Goal: Find specific page/section: Find specific page/section

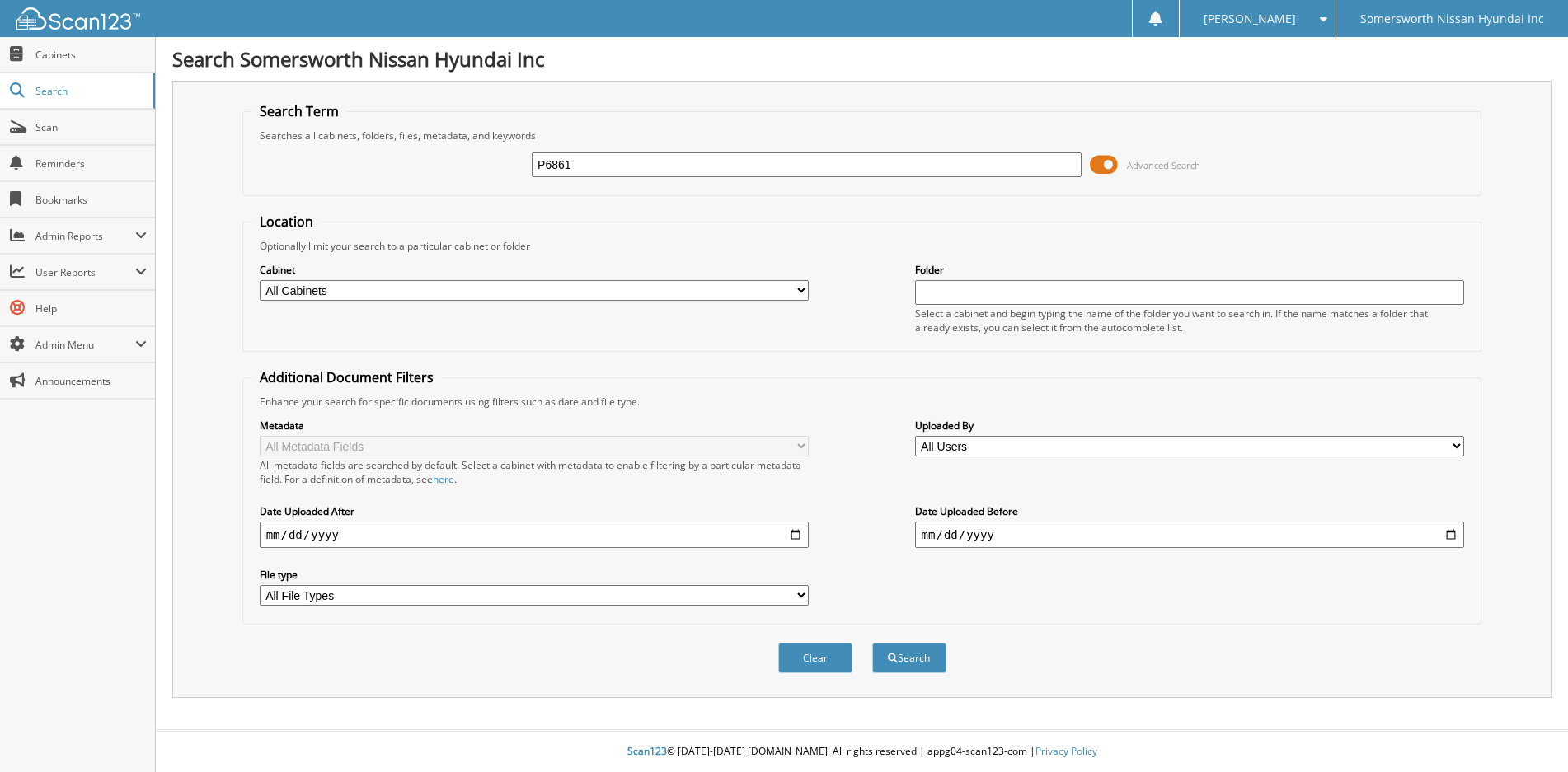
type input "P6861"
click at [872, 643] on button "Search" at bounding box center [909, 657] width 74 height 30
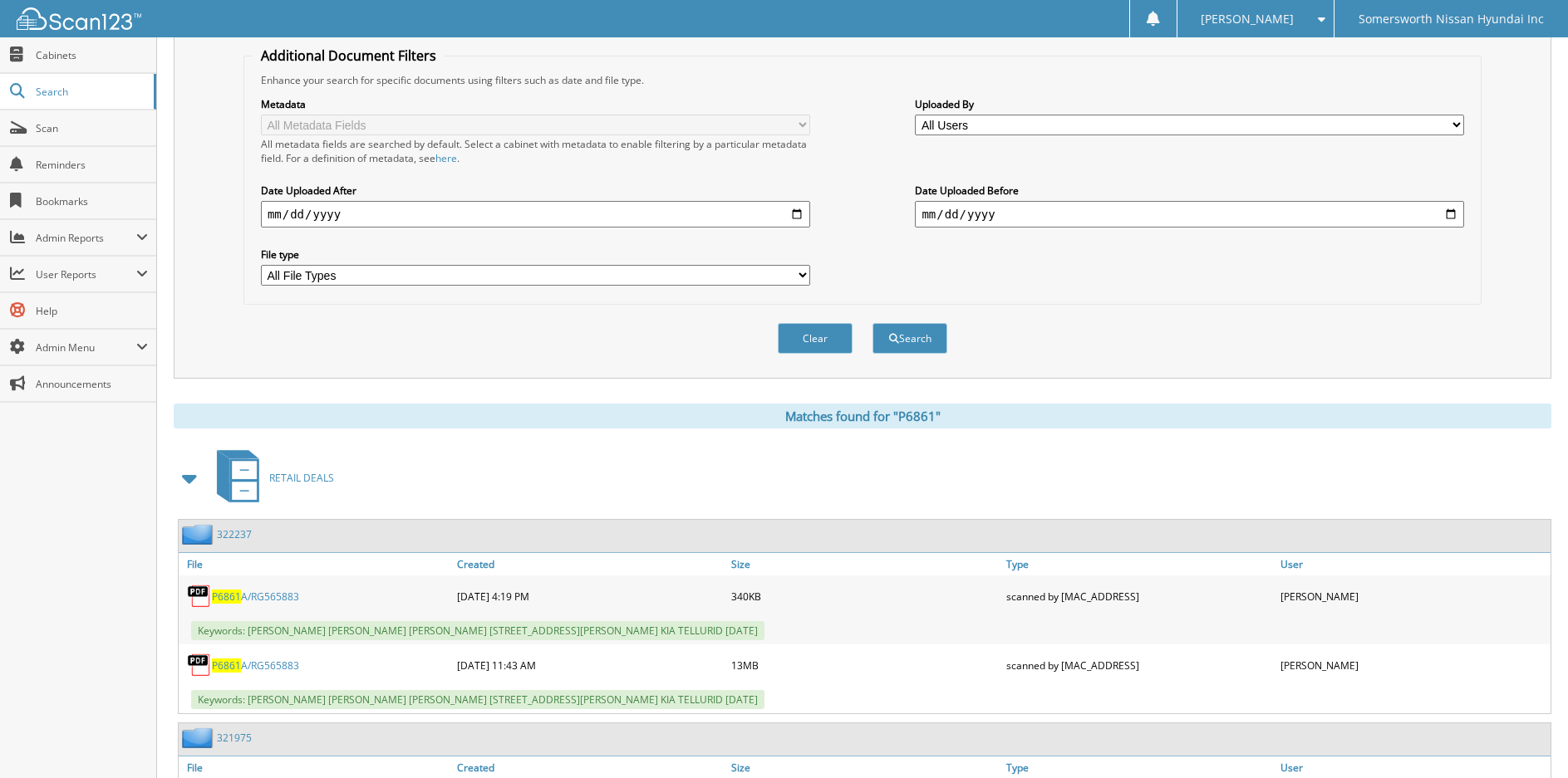
scroll to position [499, 0]
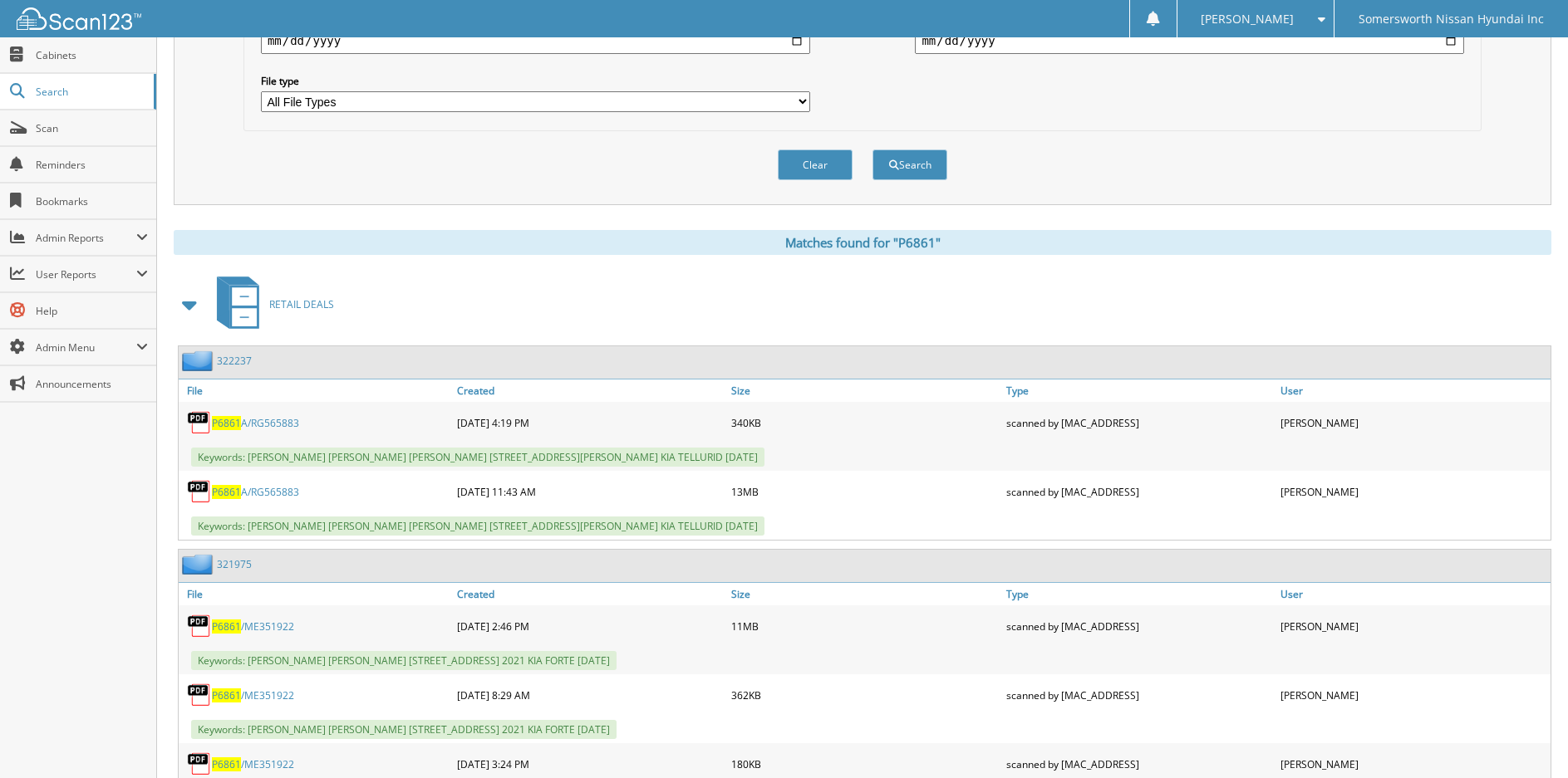
click at [237, 425] on span "P6861" at bounding box center [226, 423] width 29 height 14
click at [220, 497] on span "P6861" at bounding box center [226, 491] width 29 height 14
